Goal: Obtain resource: Download file/media

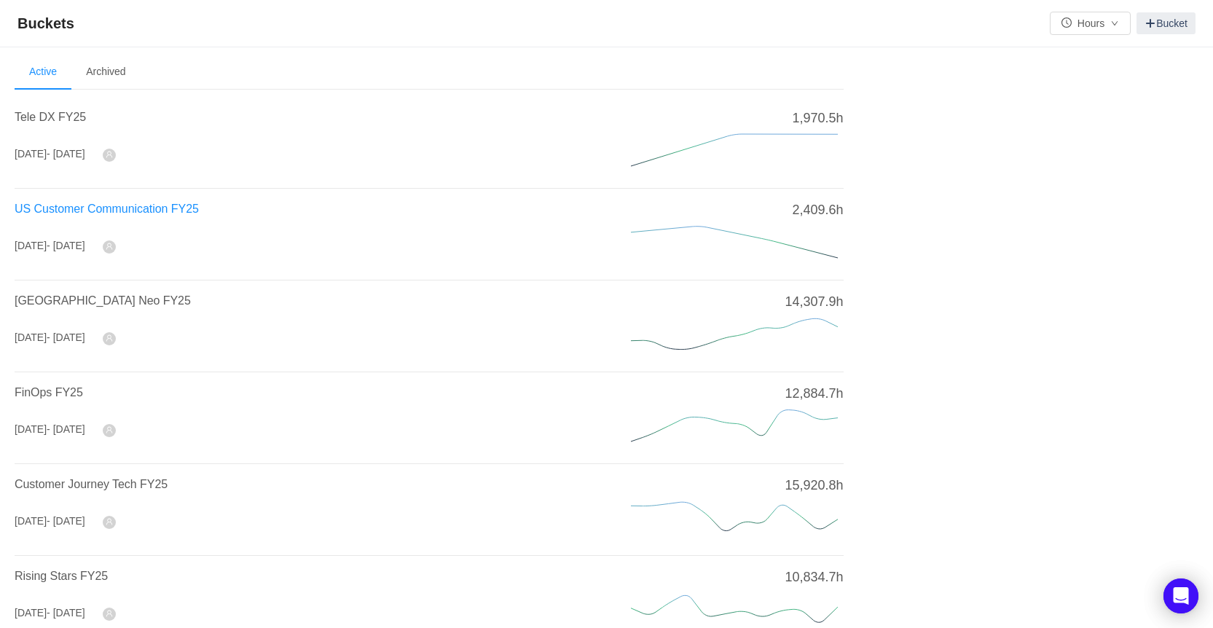
click at [173, 208] on span "US Customer Communication FY25" at bounding box center [107, 209] width 184 height 12
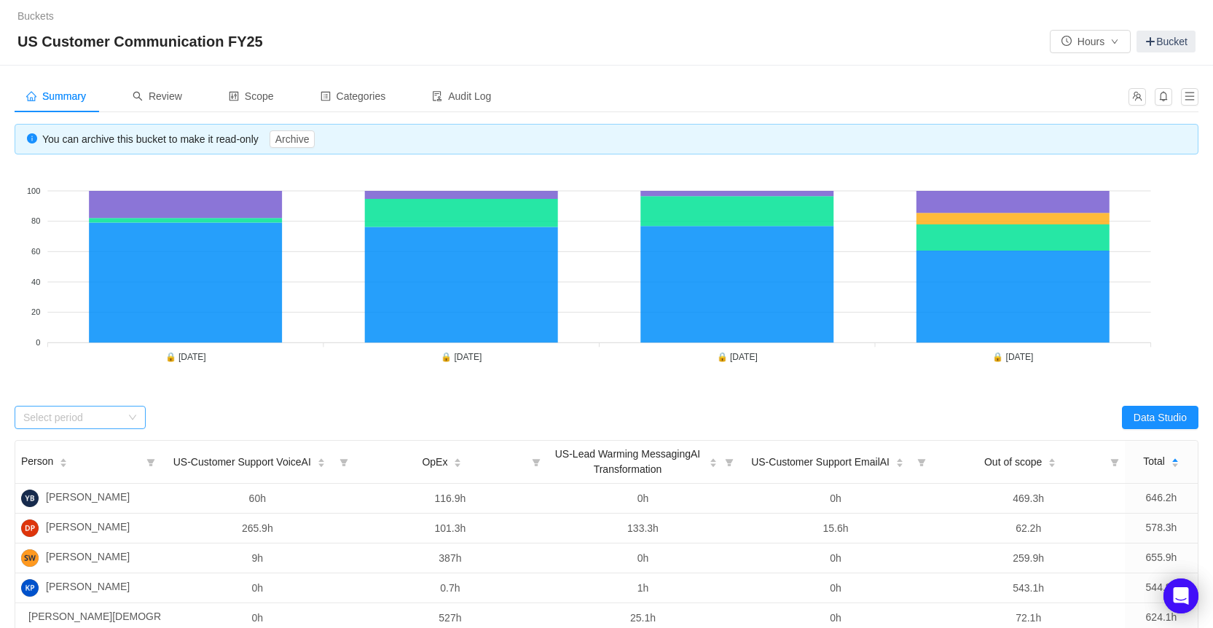
click at [133, 421] on icon "icon: down" at bounding box center [132, 417] width 9 height 9
click at [94, 519] on li "[DATE]" at bounding box center [80, 516] width 131 height 23
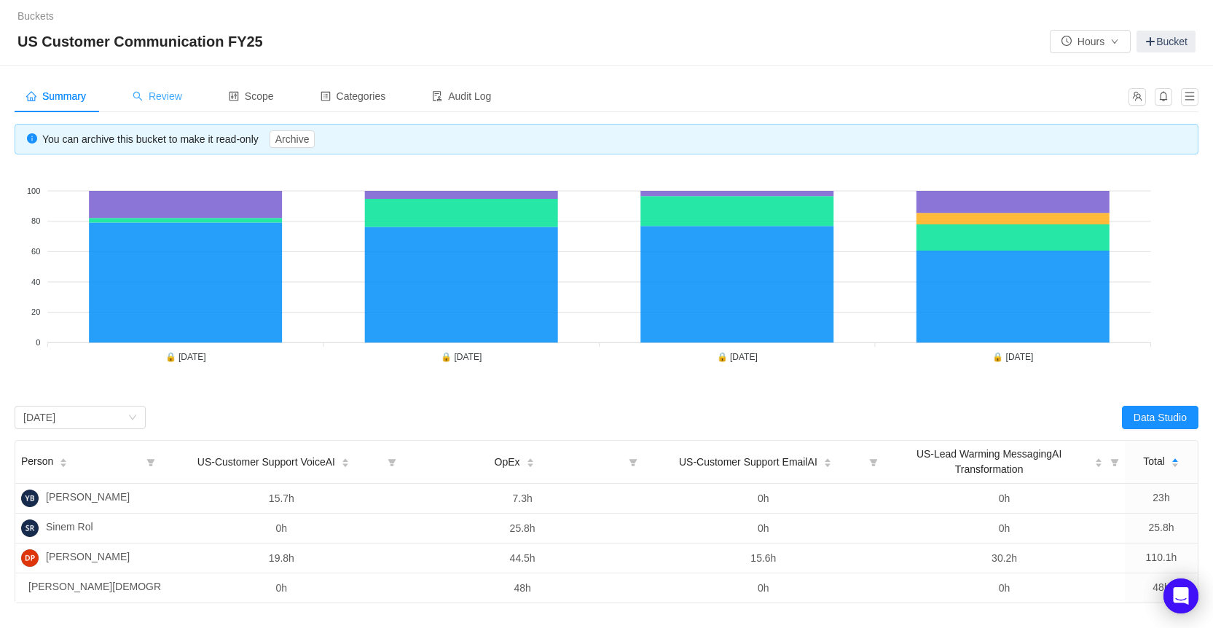
click at [143, 96] on icon "icon: search" at bounding box center [138, 96] width 10 height 10
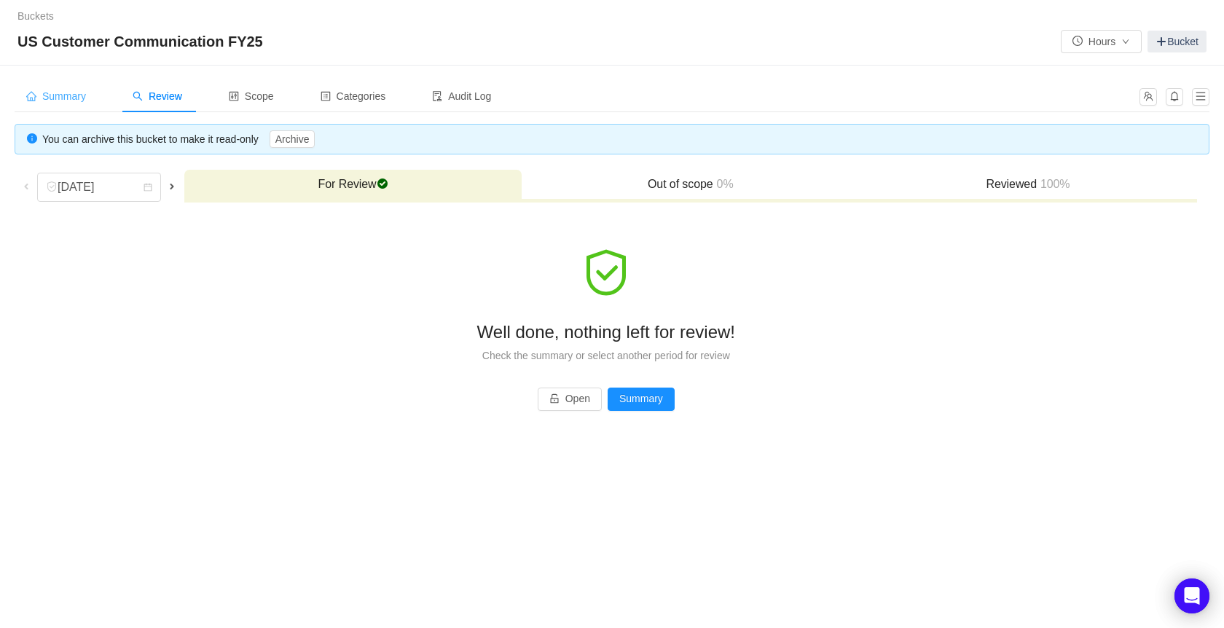
click at [56, 96] on span "Summary" at bounding box center [56, 96] width 60 height 12
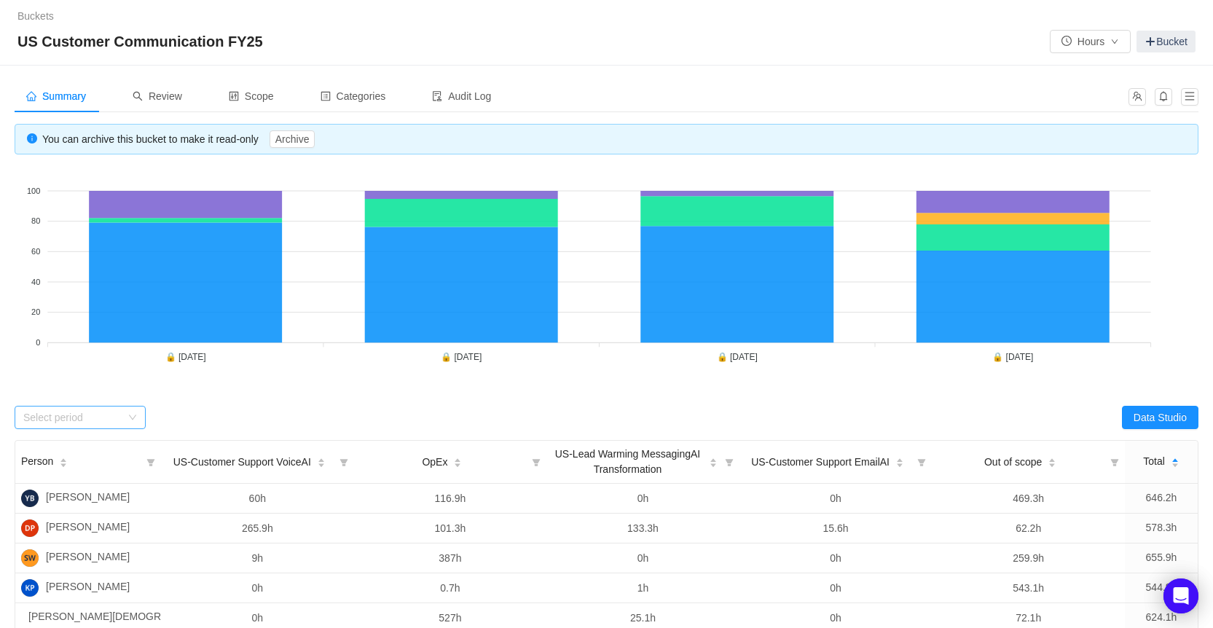
click at [68, 422] on div "Select period" at bounding box center [72, 417] width 98 height 15
click at [65, 522] on li "[DATE]" at bounding box center [80, 516] width 131 height 23
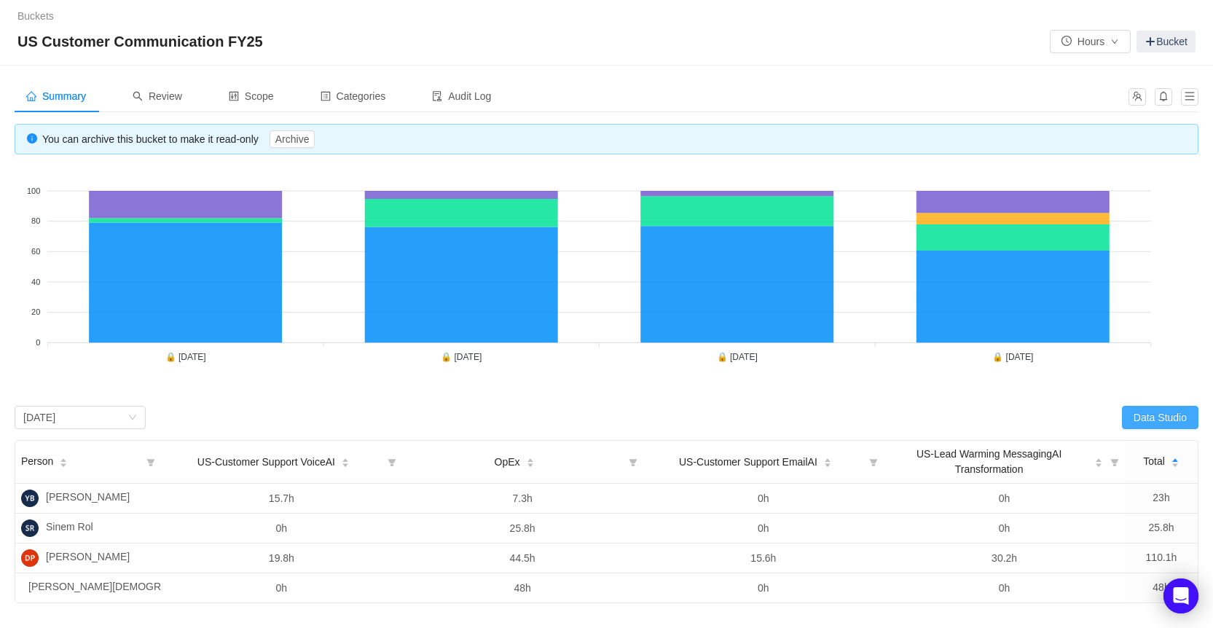
click at [1164, 426] on button "Data Studio" at bounding box center [1160, 417] width 77 height 23
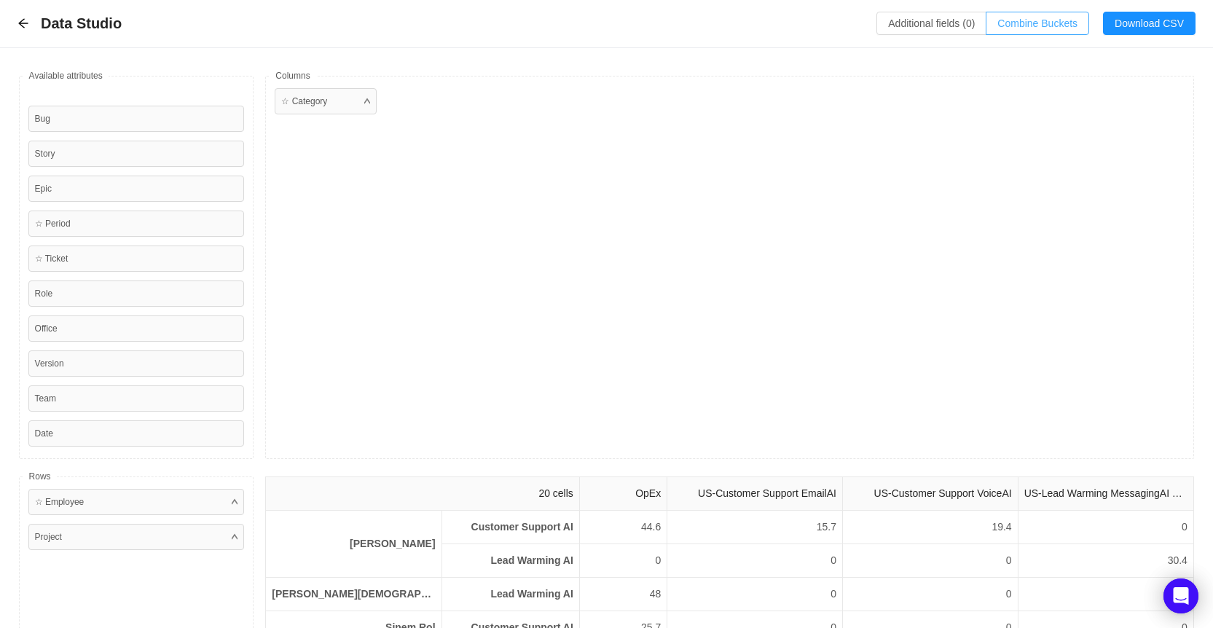
click at [1055, 28] on button "Combine Buckets (0)" at bounding box center [1037, 23] width 103 height 23
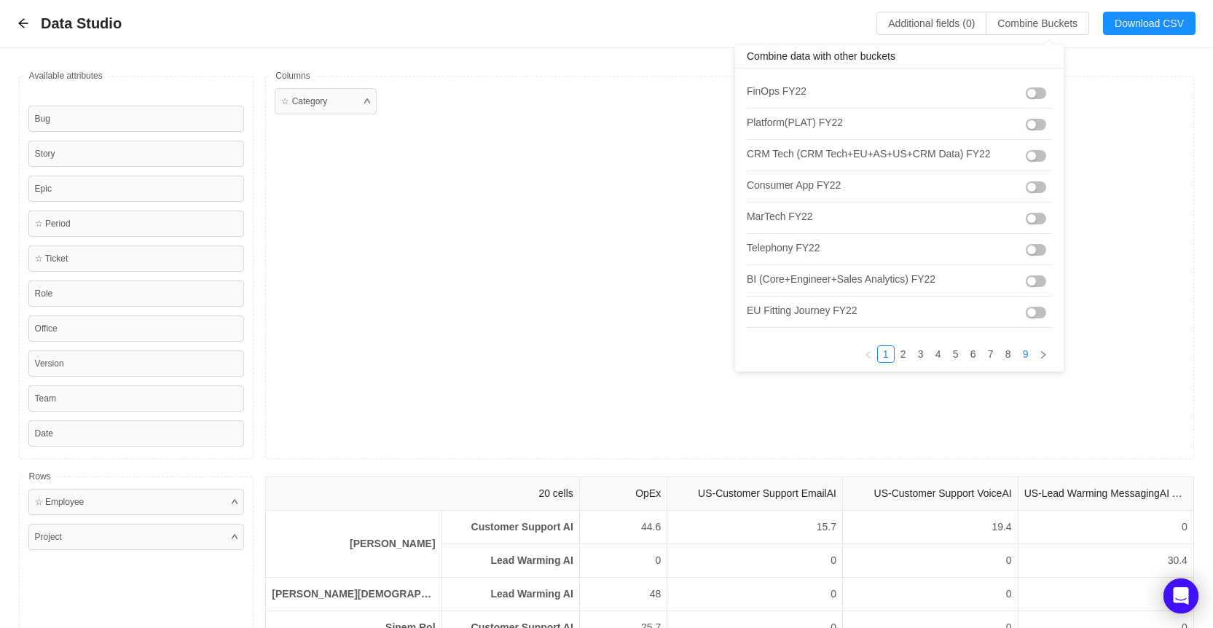
click at [1019, 356] on link "9" at bounding box center [1026, 354] width 16 height 16
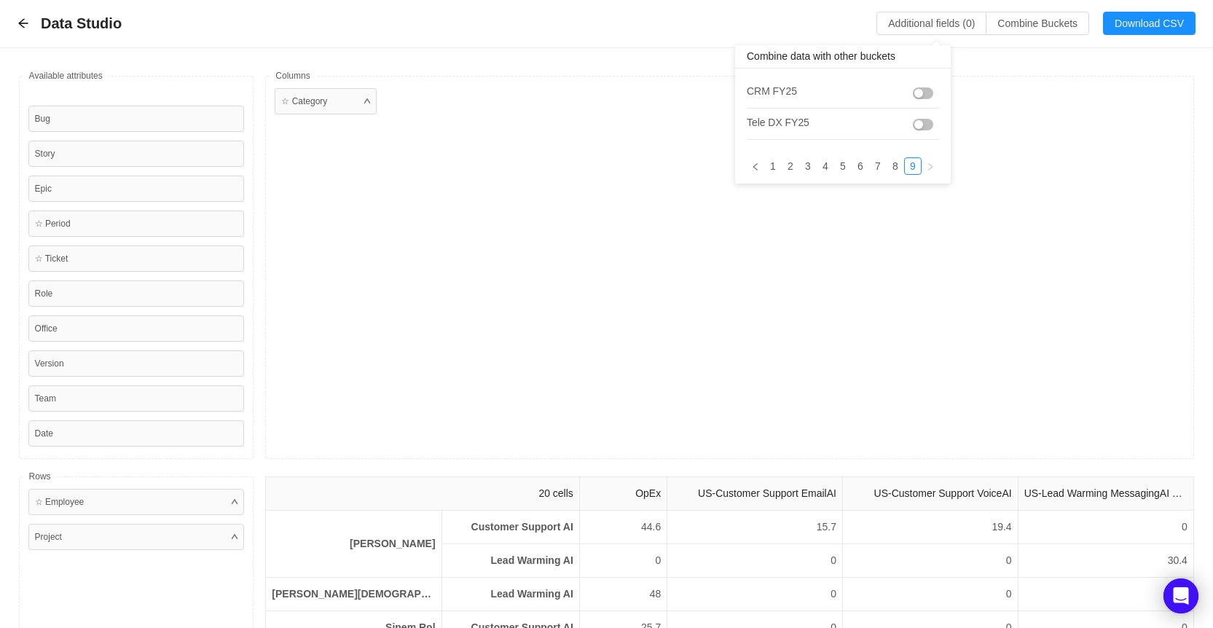
click at [920, 88] on button "button" at bounding box center [923, 93] width 20 height 12
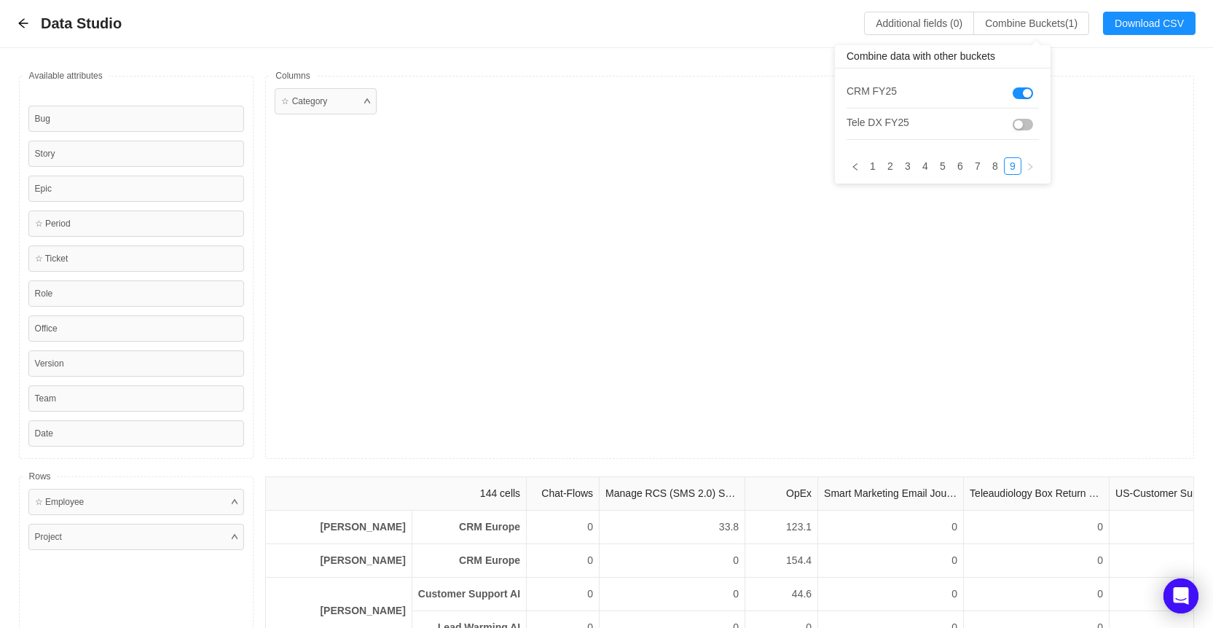
click at [1026, 99] on button "button" at bounding box center [1023, 93] width 20 height 12
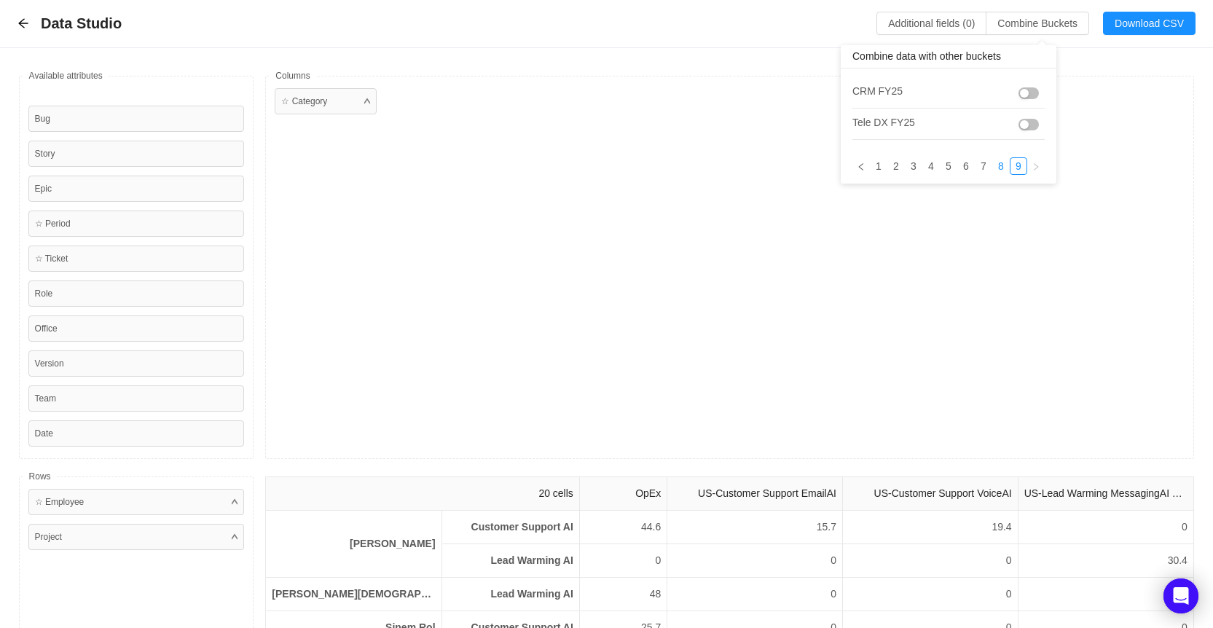
click at [1003, 165] on link "8" at bounding box center [1001, 166] width 16 height 16
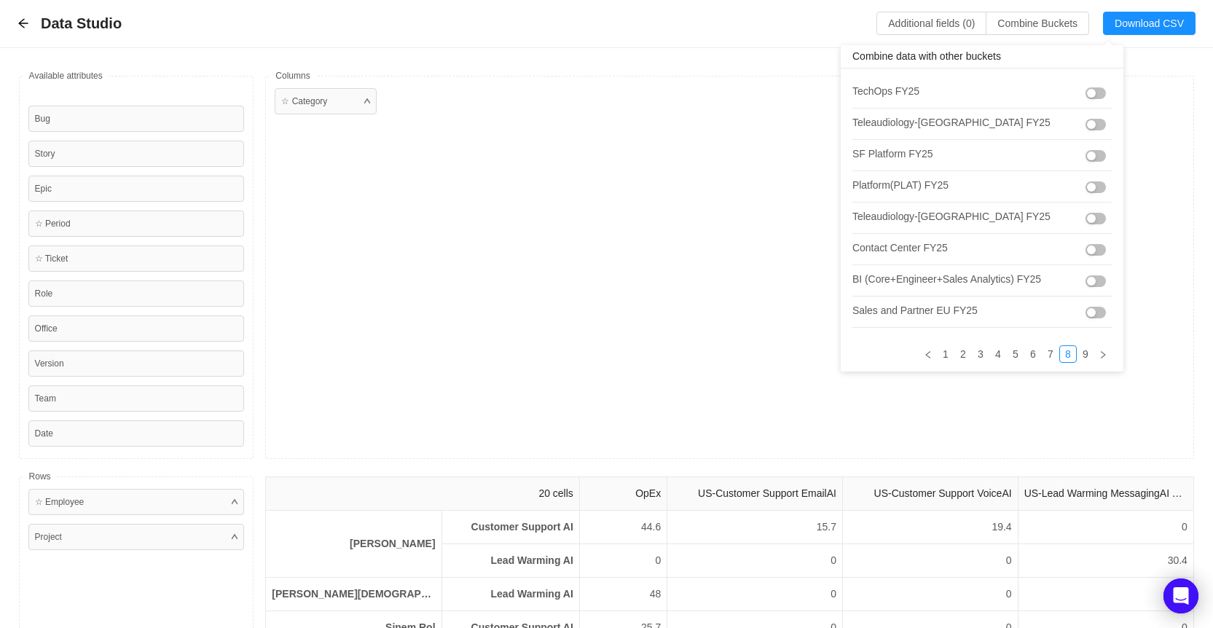
click at [1086, 221] on button "button" at bounding box center [1096, 219] width 20 height 12
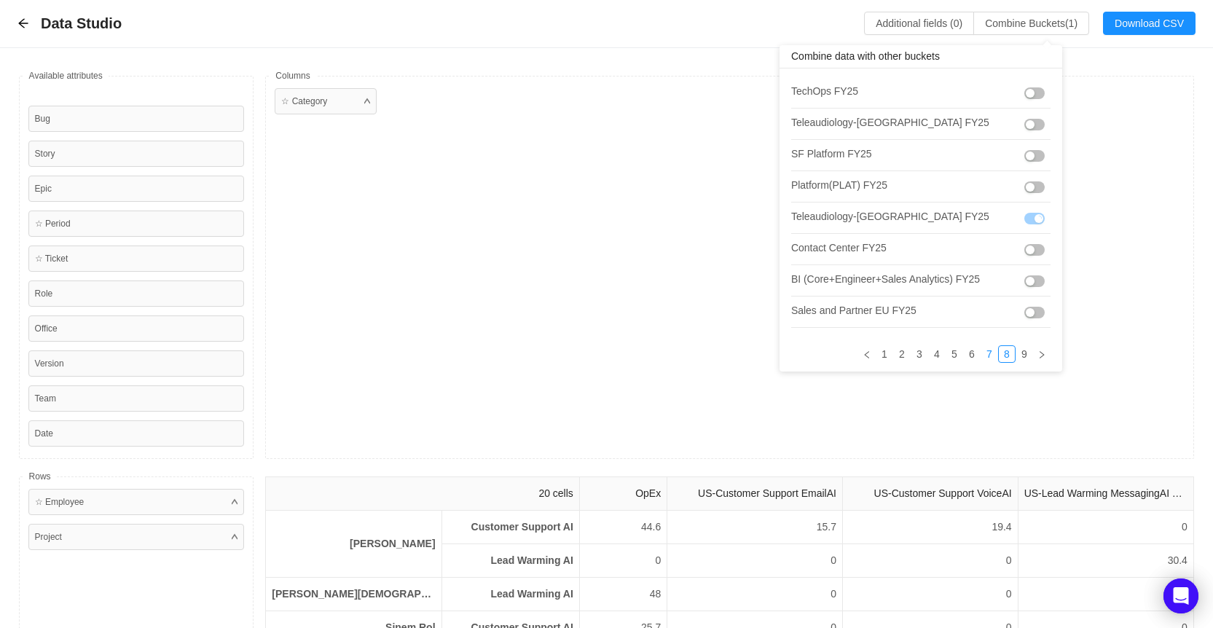
click at [981, 358] on link "7" at bounding box center [989, 354] width 16 height 16
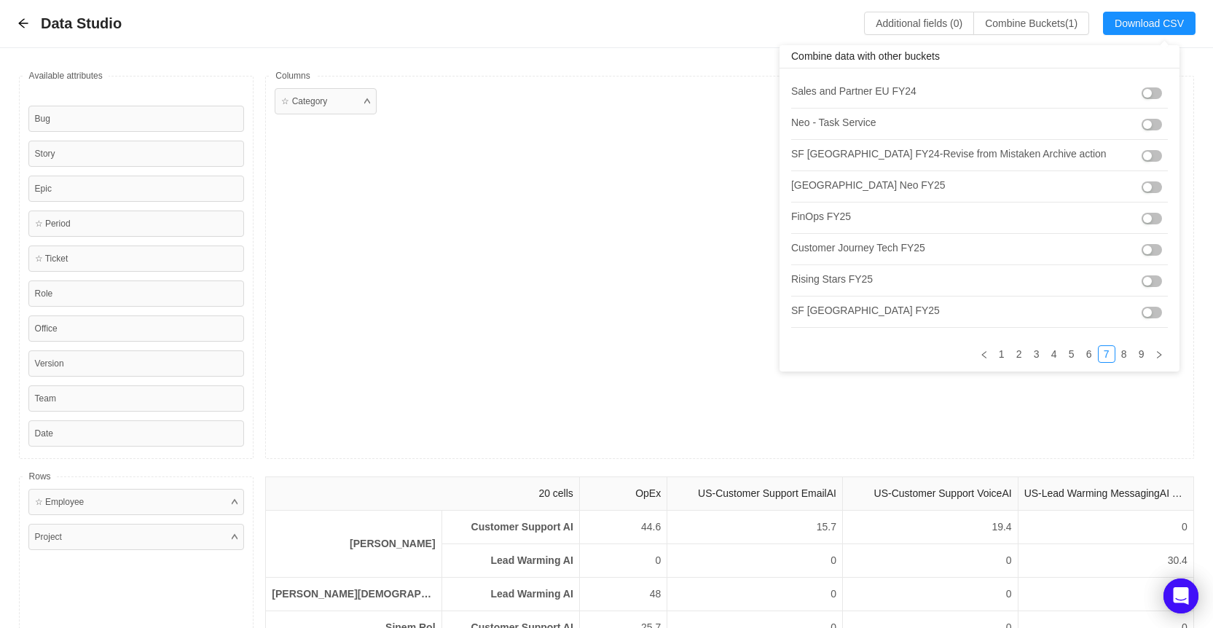
click at [1142, 310] on button "button" at bounding box center [1152, 313] width 20 height 12
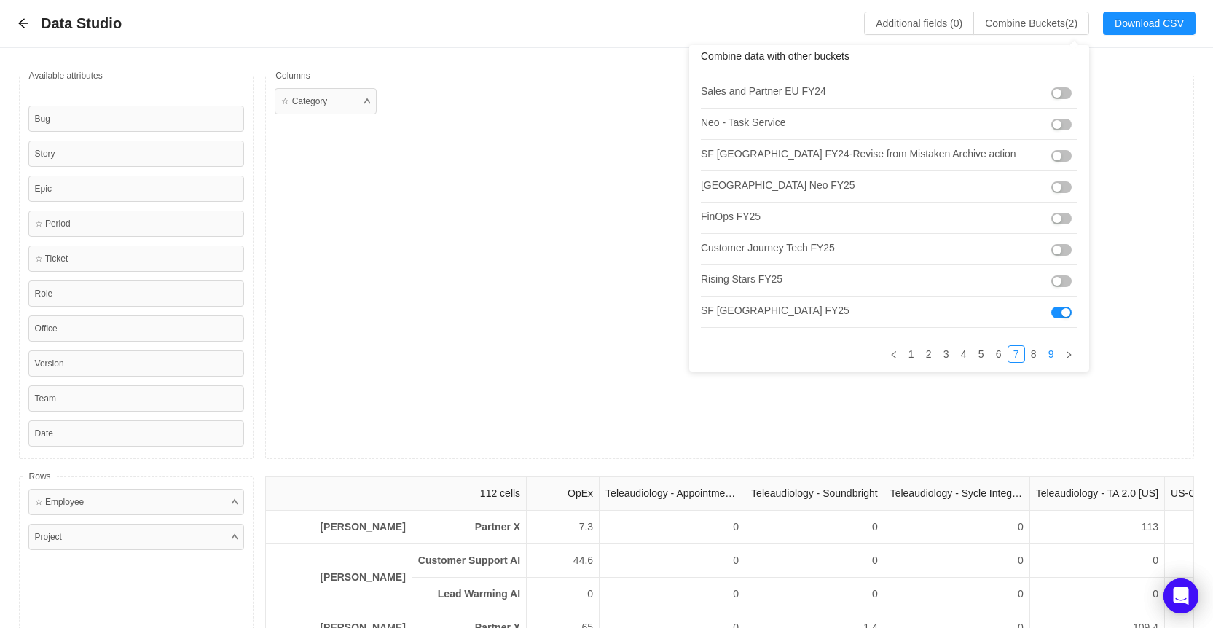
click at [1043, 356] on link "9" at bounding box center [1051, 354] width 16 height 16
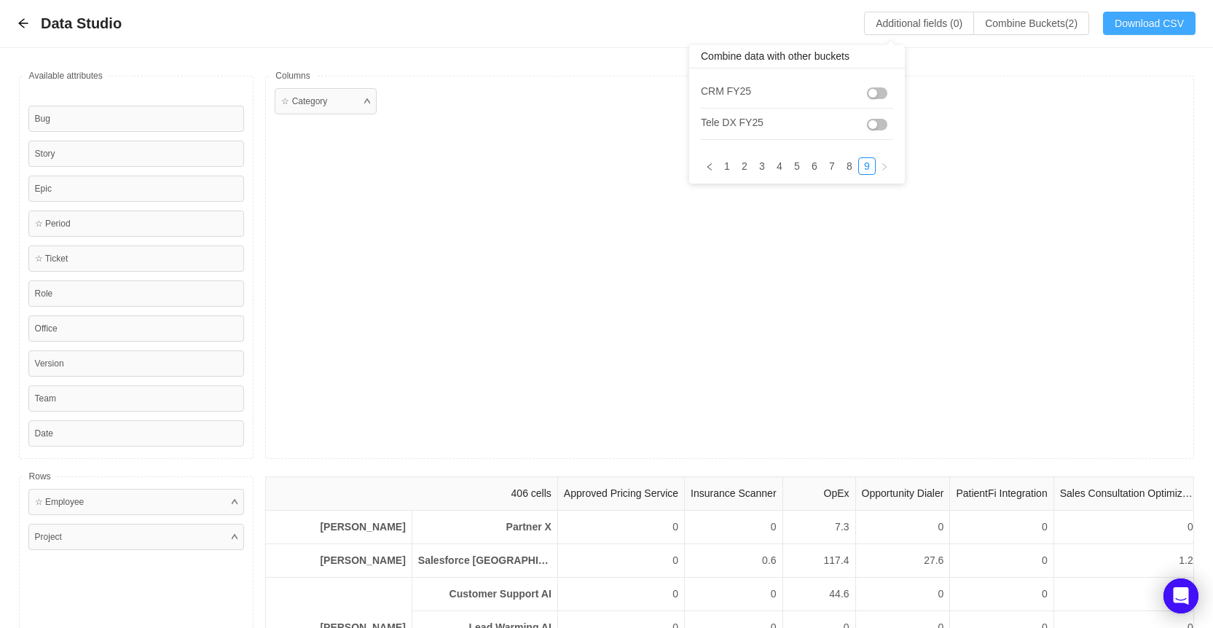
click at [1151, 27] on button "Download CSV" at bounding box center [1149, 23] width 93 height 23
click at [23, 24] on icon "icon: arrow-left" at bounding box center [23, 23] width 12 height 12
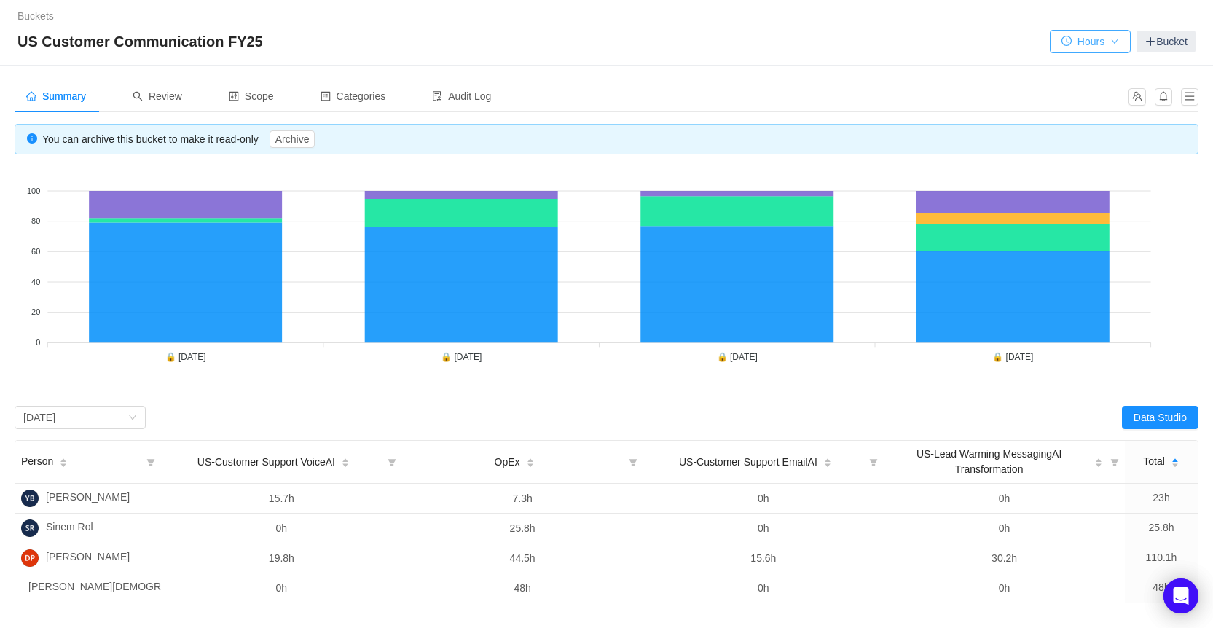
click at [1096, 46] on button "Hours" at bounding box center [1090, 41] width 81 height 23
